Goal: Task Accomplishment & Management: Manage account settings

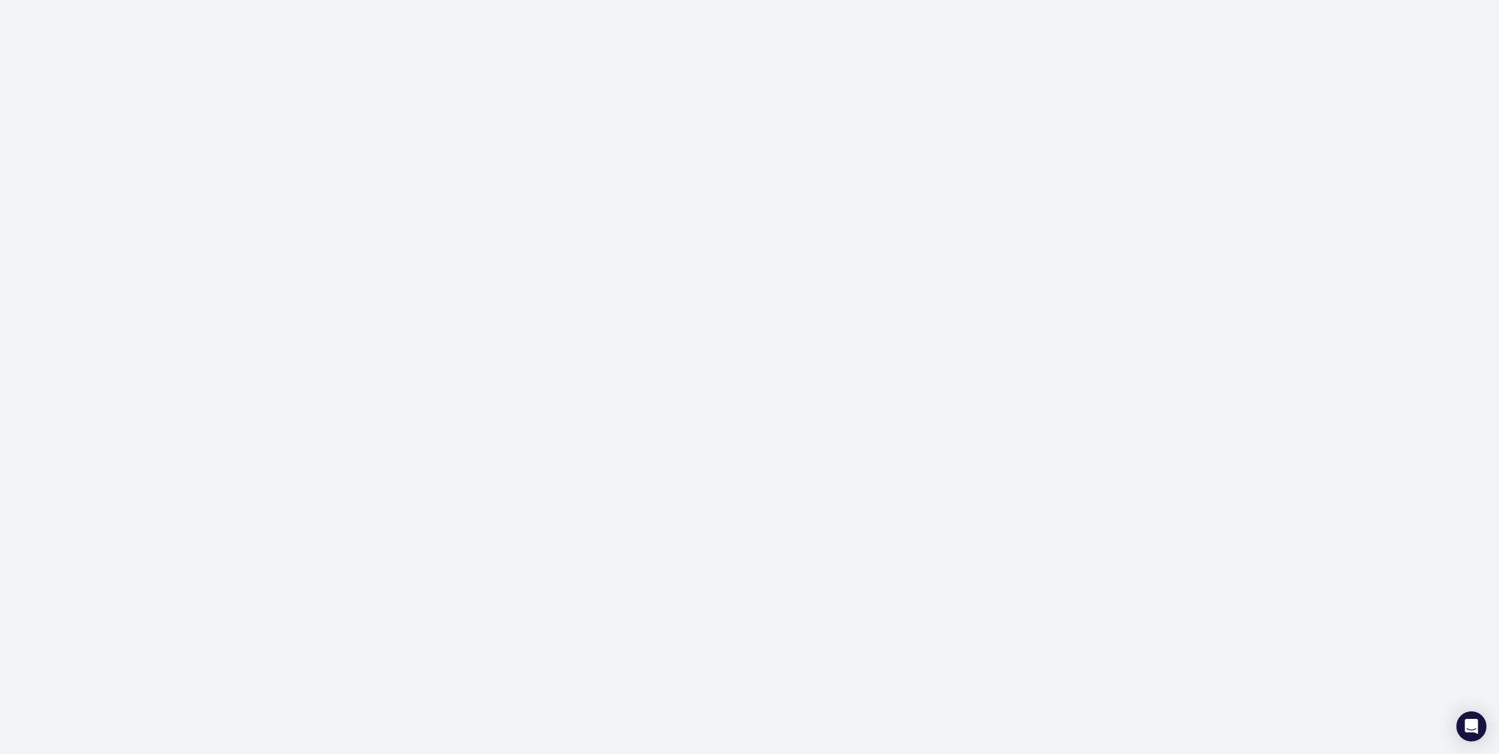
click at [420, 41] on div at bounding box center [749, 377] width 1499 height 754
click at [349, 108] on div "Changes not synced." at bounding box center [749, 377] width 1499 height 754
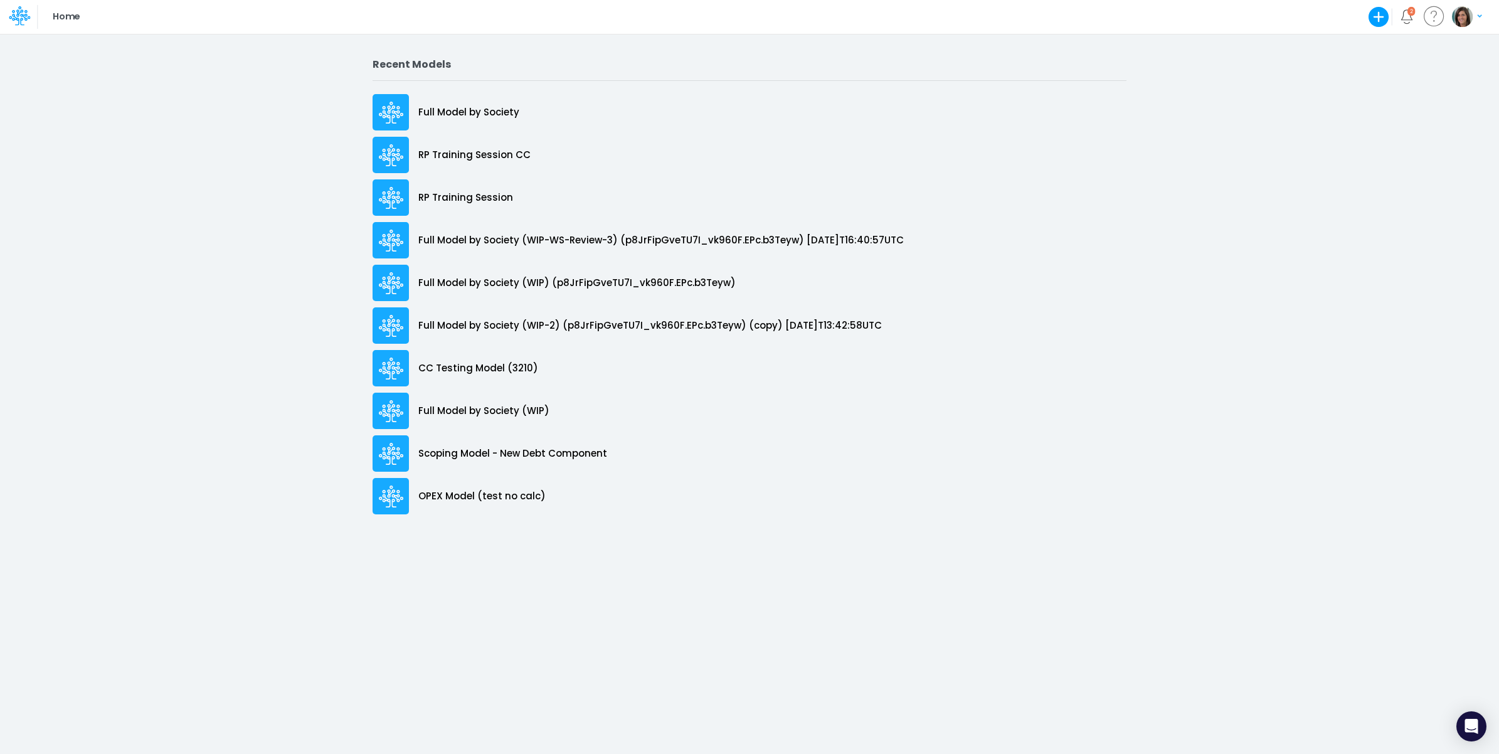
click at [1458, 14] on img "button" at bounding box center [1462, 16] width 21 height 21
drag, startPoint x: 1381, startPoint y: 77, endPoint x: 1370, endPoint y: 74, distance: 11.1
click at [1380, 77] on button "Log out" at bounding box center [1415, 73] width 134 height 19
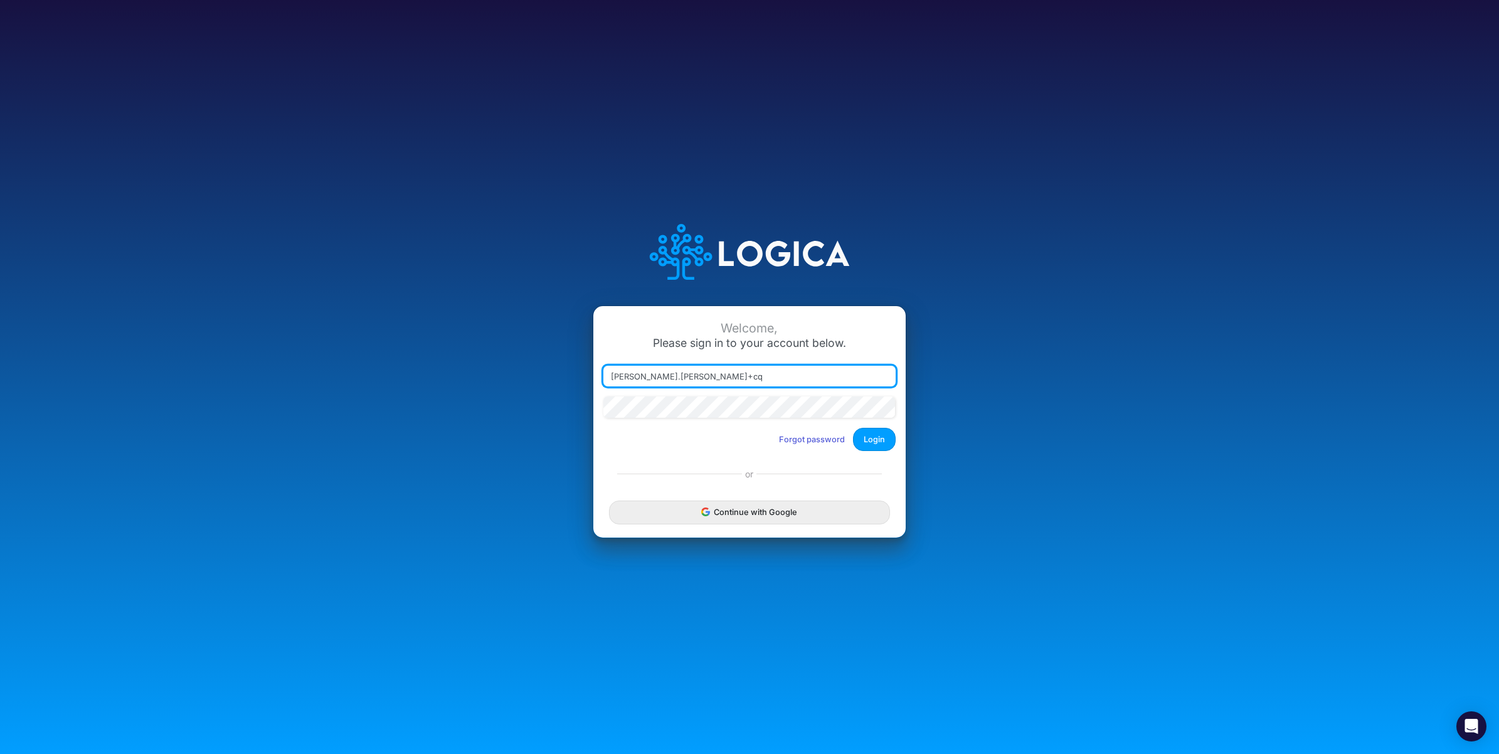
type input "carissa.castro+cquence@logica.cloud"
click at [872, 443] on button "Login" at bounding box center [874, 439] width 43 height 23
